Goal: Task Accomplishment & Management: Complete application form

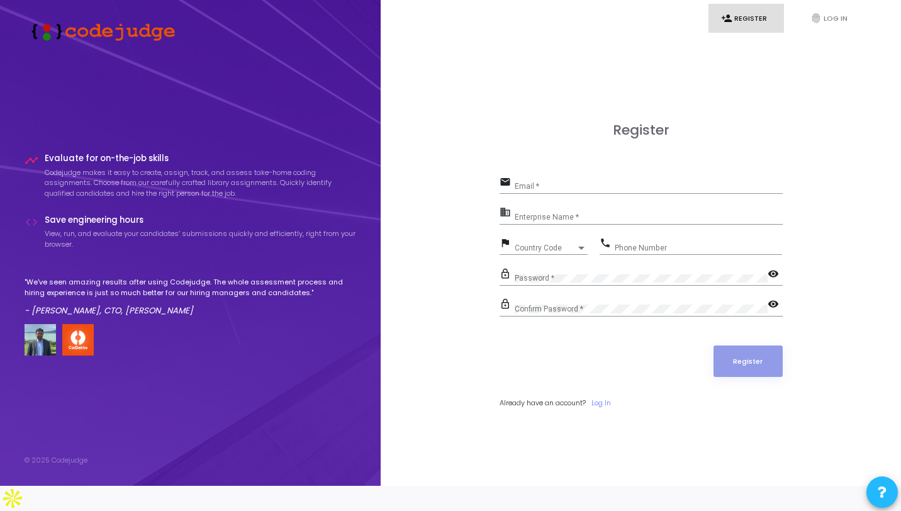
click at [515, 153] on div "Register email Email * business Enterprise Name * flag Country Code Country Cod…" at bounding box center [640, 279] width 283 height 314
click at [540, 191] on input "Email *" at bounding box center [648, 186] width 268 height 9
type input "yashg4824@gmail.com"
click at [556, 221] on input "Enterprise Name *" at bounding box center [648, 217] width 268 height 9
type input "NSUT"
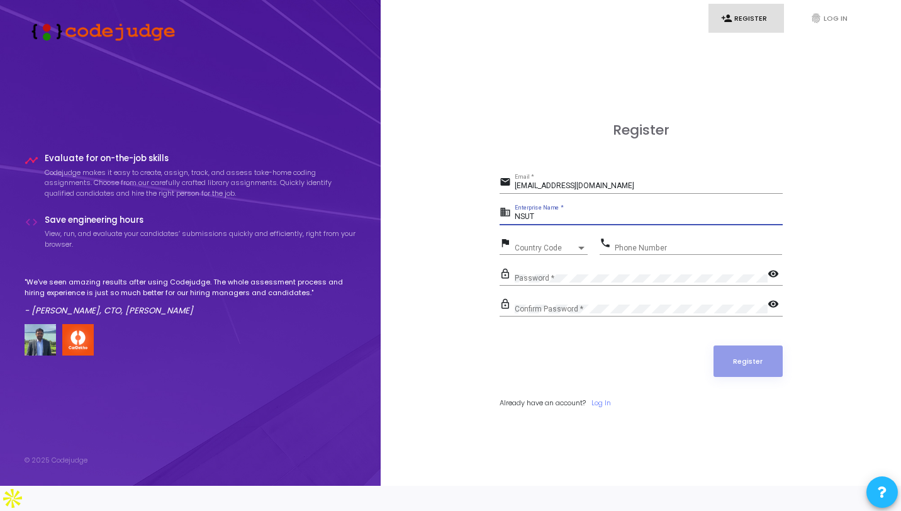
click at [544, 252] on span "Country Code" at bounding box center [545, 248] width 62 height 8
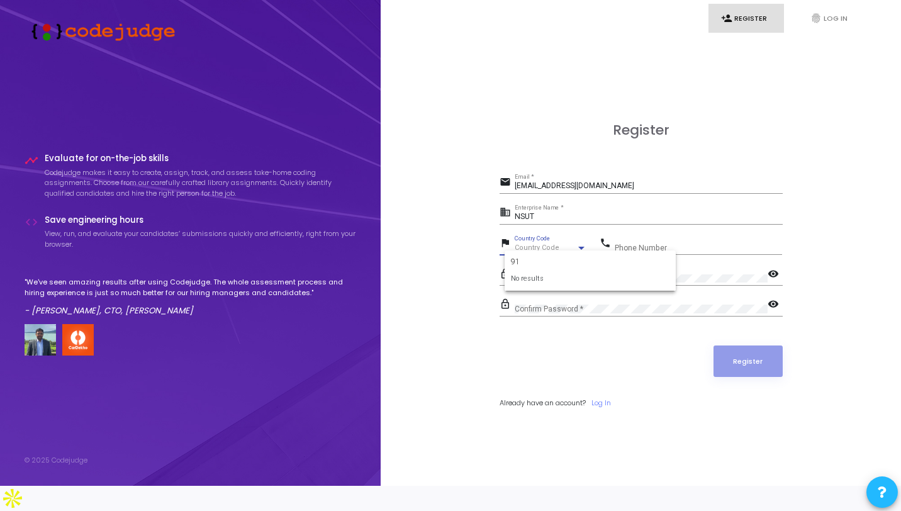
type input "9"
type input "_"
type input "+"
type input "INDI"
click at [543, 308] on span "India +91" at bounding box center [589, 305] width 151 height 21
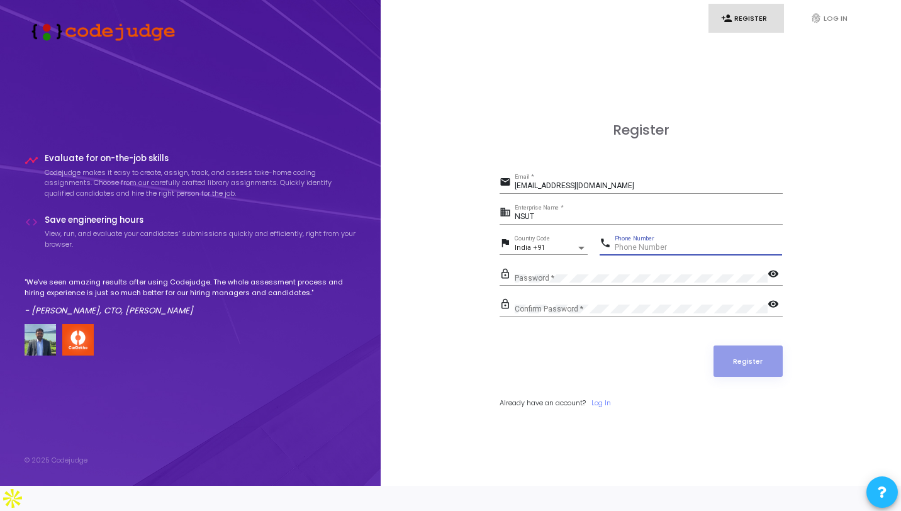
click at [652, 252] on input "Phone Number" at bounding box center [697, 247] width 167 height 9
type input "8595609721"
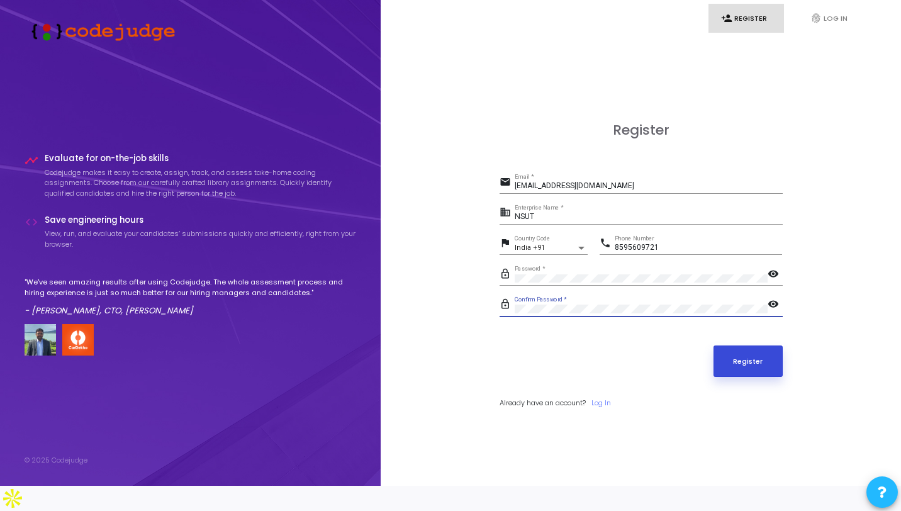
click at [730, 370] on button "Register" at bounding box center [747, 360] width 69 height 31
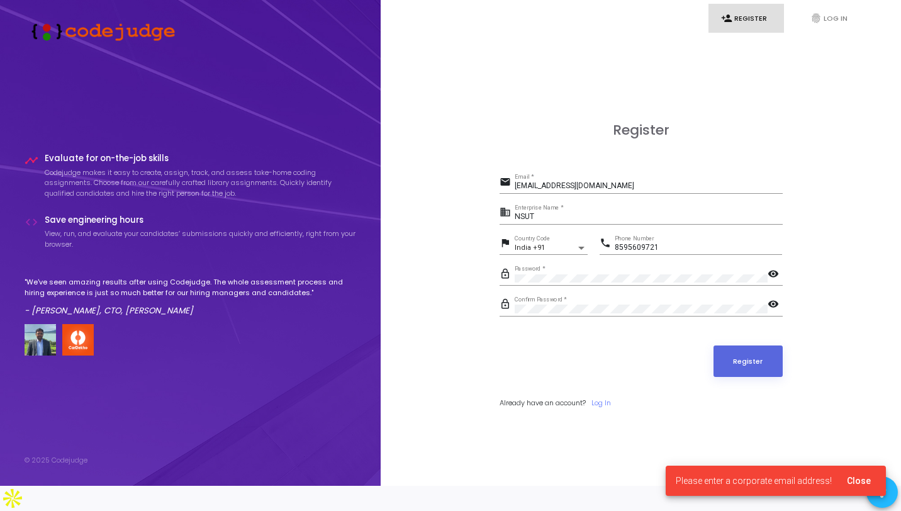
click at [597, 191] on input "yashg4824@gmail.com" at bounding box center [648, 186] width 268 height 9
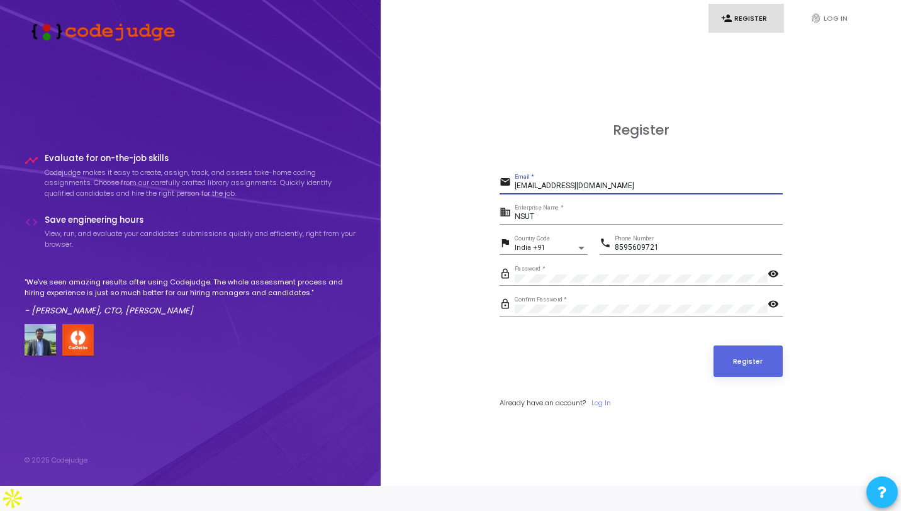
click at [390, 270] on div "person_add Register fingerprint Log In Register email yashg4824@gmail.com Email…" at bounding box center [641, 243] width 520 height 486
click at [611, 191] on input "yashg4824@gmail.com" at bounding box center [648, 186] width 268 height 9
type input "[EMAIL_ADDRESS][DOMAIN_NAME]"
click at [747, 369] on button "Register" at bounding box center [747, 360] width 69 height 31
click at [549, 223] on div "NSUT Enterprise Name *" at bounding box center [648, 213] width 268 height 19
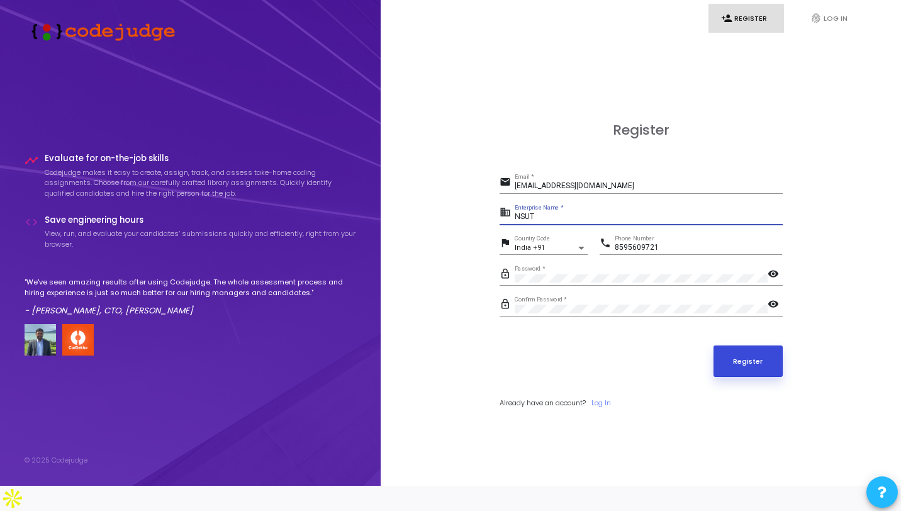
click at [728, 373] on button "Register" at bounding box center [747, 360] width 69 height 31
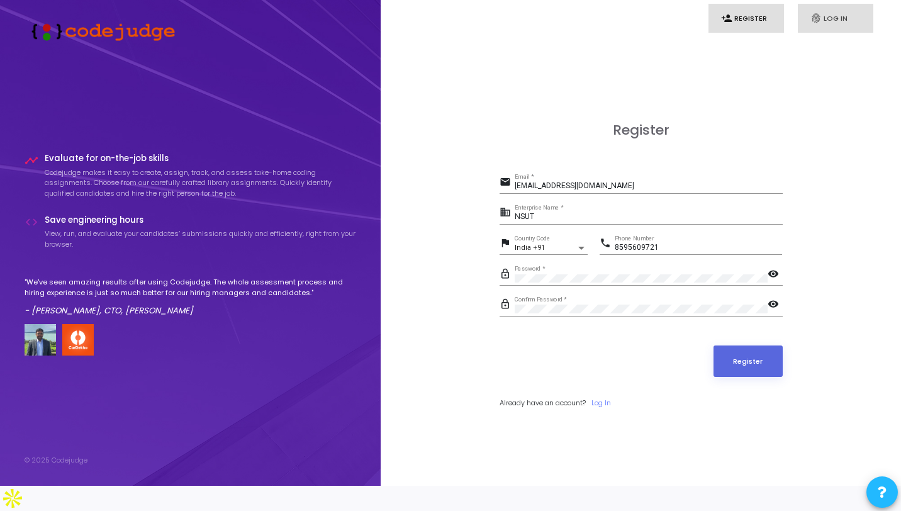
click at [814, 14] on icon "fingerprint" at bounding box center [815, 18] width 11 height 11
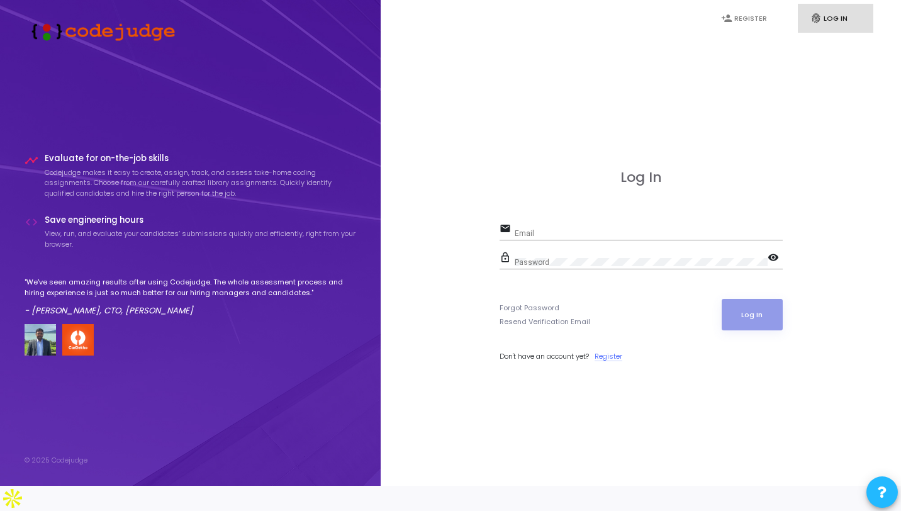
click at [611, 362] on link "Register" at bounding box center [608, 356] width 28 height 11
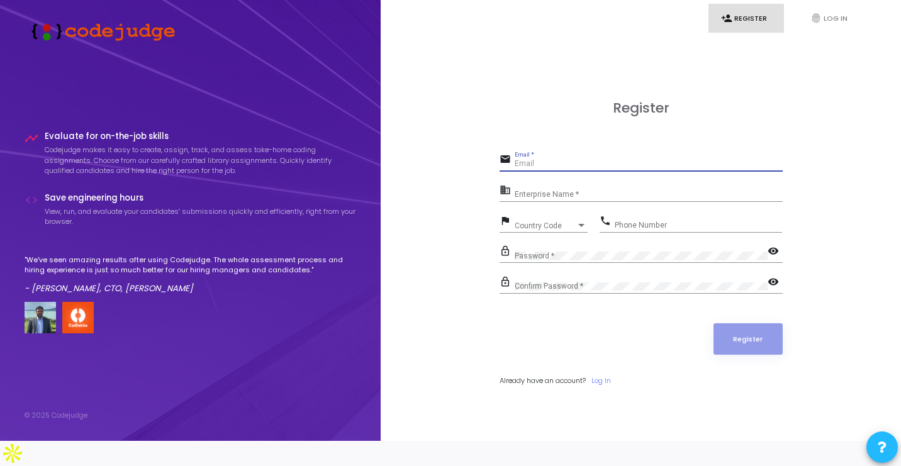
click at [549, 169] on input "Email *" at bounding box center [648, 164] width 268 height 9
click at [450, 162] on div "Register email Email * business Enterprise Name * flag Country Code Country Cod…" at bounding box center [640, 256] width 492 height 441
click at [535, 170] on div "Email *" at bounding box center [648, 161] width 268 height 19
click at [828, 16] on link "fingerprint Log In" at bounding box center [834, 19] width 75 height 30
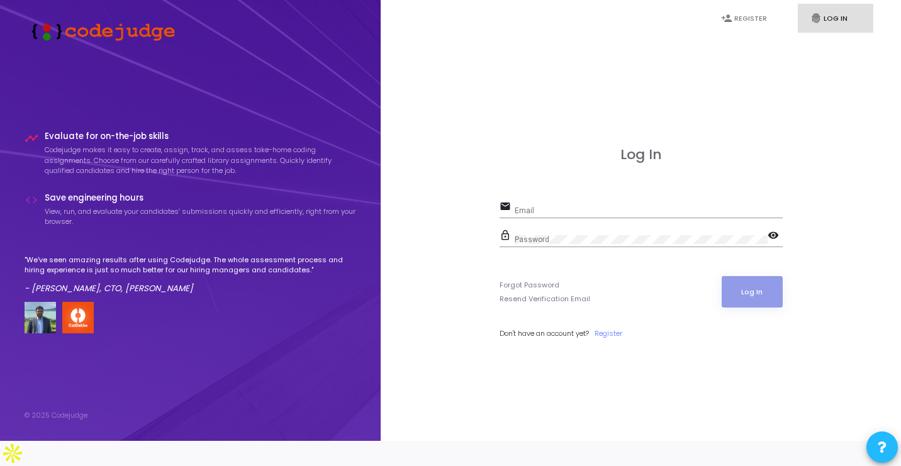
click at [548, 215] on input "Email" at bounding box center [648, 210] width 268 height 9
type input "yash.gupt"
click at [529, 291] on link "Forgot Password" at bounding box center [529, 285] width 60 height 11
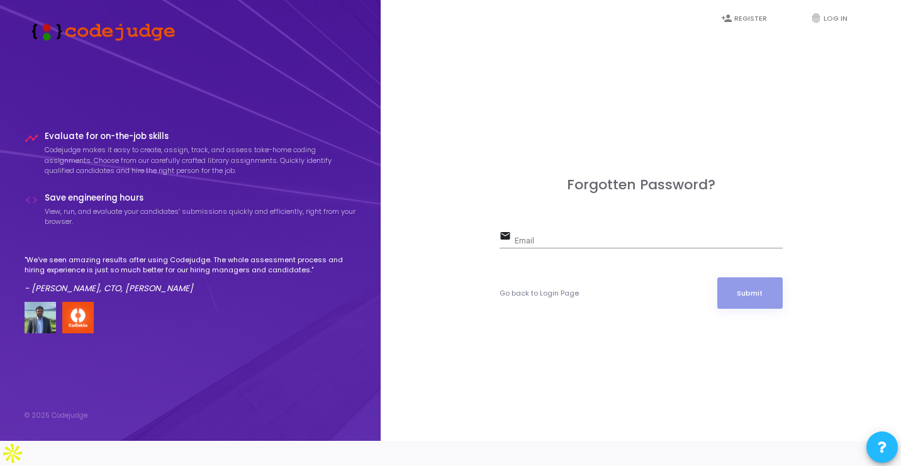
click at [562, 245] on input "Email" at bounding box center [648, 240] width 268 height 9
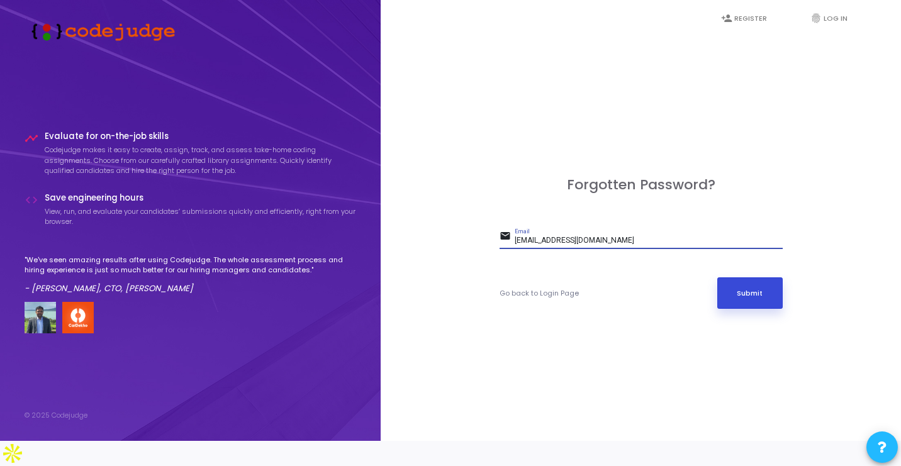
type input "[EMAIL_ADDRESS][DOMAIN_NAME]"
click at [768, 309] on button "Submit" at bounding box center [749, 292] width 65 height 31
click at [540, 299] on div "Go back to Login Page Submit" at bounding box center [640, 292] width 283 height 31
click at [536, 299] on link "Go back to Login Page" at bounding box center [538, 293] width 79 height 11
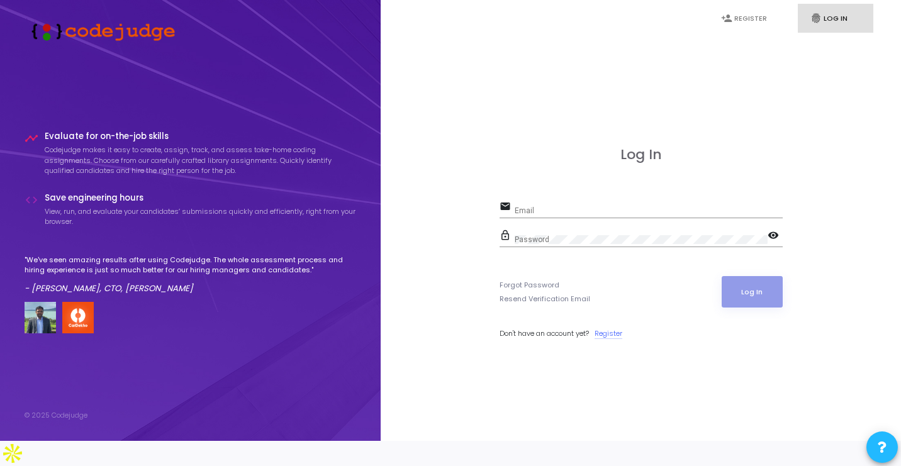
click at [614, 339] on link "Register" at bounding box center [608, 333] width 28 height 11
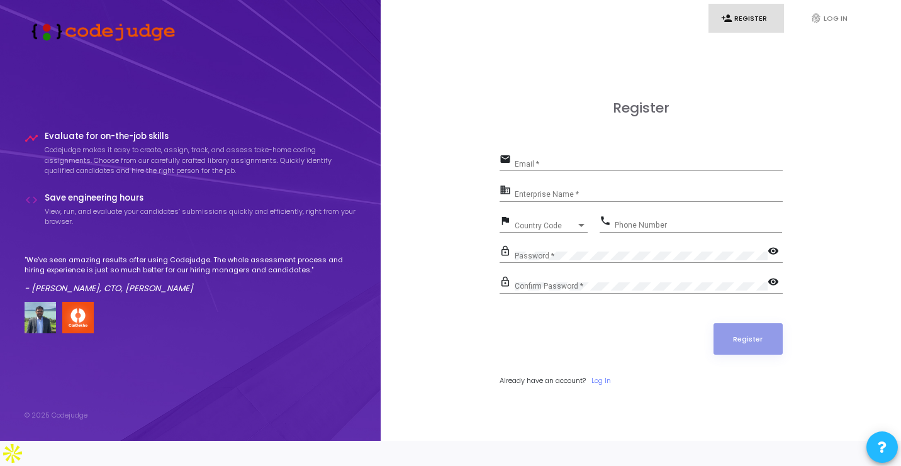
click at [542, 169] on div "Email *" at bounding box center [648, 161] width 268 height 19
type input "[EMAIL_ADDRESS][DOMAIN_NAME]"
click at [575, 202] on div "Enterprise Name *" at bounding box center [648, 191] width 268 height 19
type input "NETAJI [PERSON_NAME][GEOGRAPHIC_DATA]"
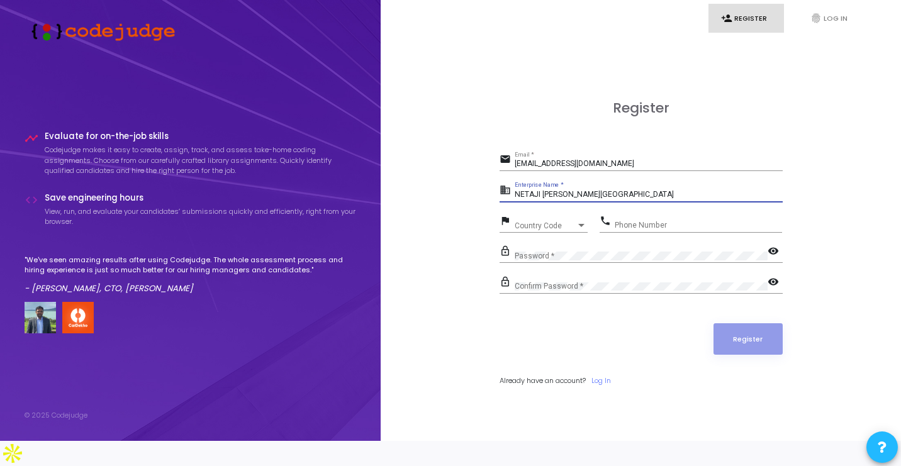
click at [535, 233] on div "Country Code Country Code" at bounding box center [550, 222] width 73 height 19
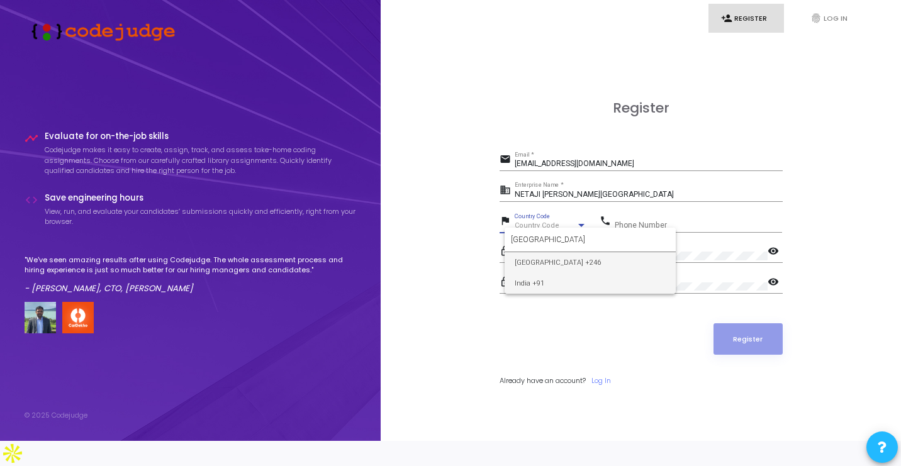
type input "[GEOGRAPHIC_DATA]"
click at [552, 281] on span "India +91" at bounding box center [589, 283] width 151 height 21
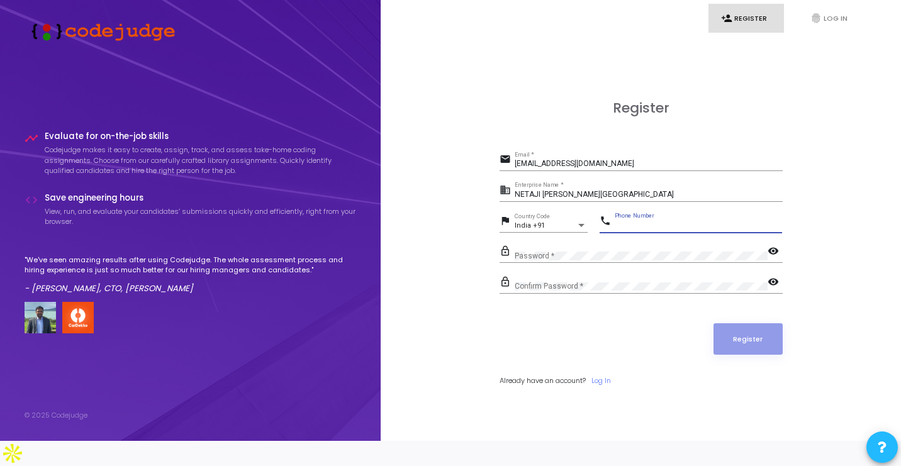
click at [641, 230] on input "Phone Number" at bounding box center [697, 225] width 167 height 9
type input "8595609721"
click at [546, 242] on div "flag India +91 Country Code" at bounding box center [543, 227] width 88 height 29
click at [527, 292] on div "Confirm Password *" at bounding box center [640, 283] width 253 height 19
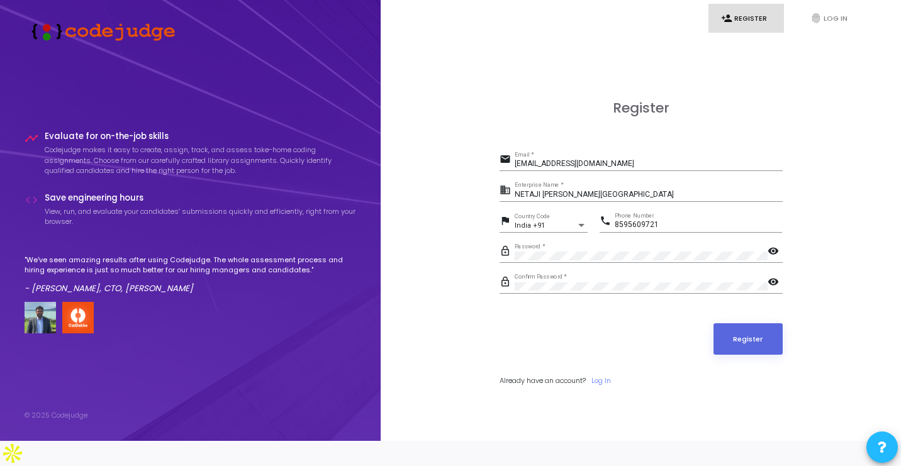
click at [574, 341] on div "Register" at bounding box center [640, 338] width 283 height 31
click at [750, 350] on button "Register" at bounding box center [747, 338] width 69 height 31
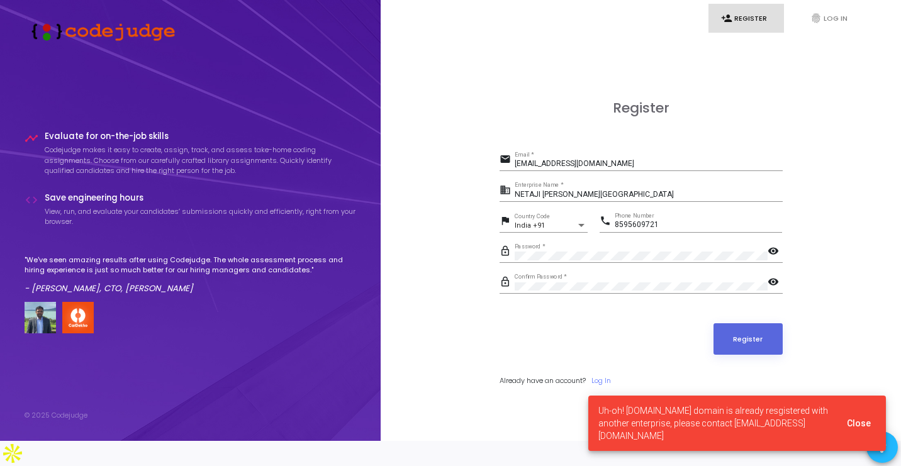
click at [686, 199] on input "NETAJI [PERSON_NAME][GEOGRAPHIC_DATA]" at bounding box center [648, 195] width 268 height 9
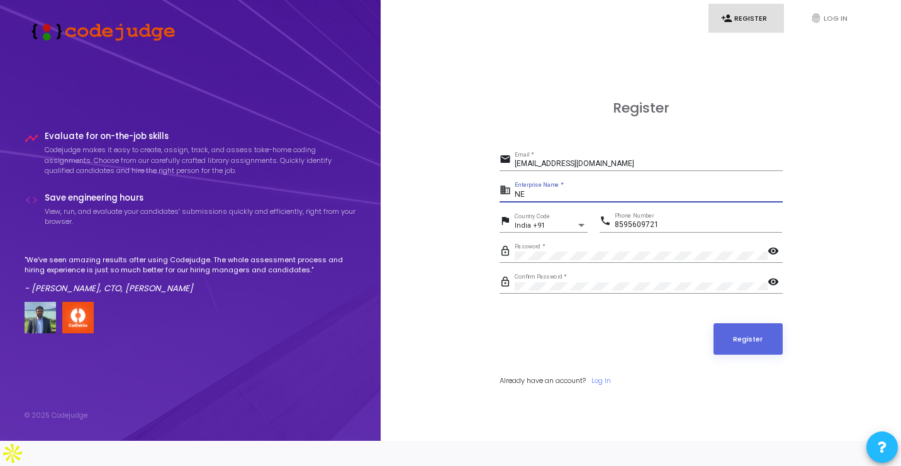
type input "N"
click at [742, 352] on button "Register" at bounding box center [747, 338] width 69 height 31
click at [556, 199] on input "NSIT" at bounding box center [648, 195] width 268 height 9
type input "N"
